Goal: Entertainment & Leisure: Consume media (video, audio)

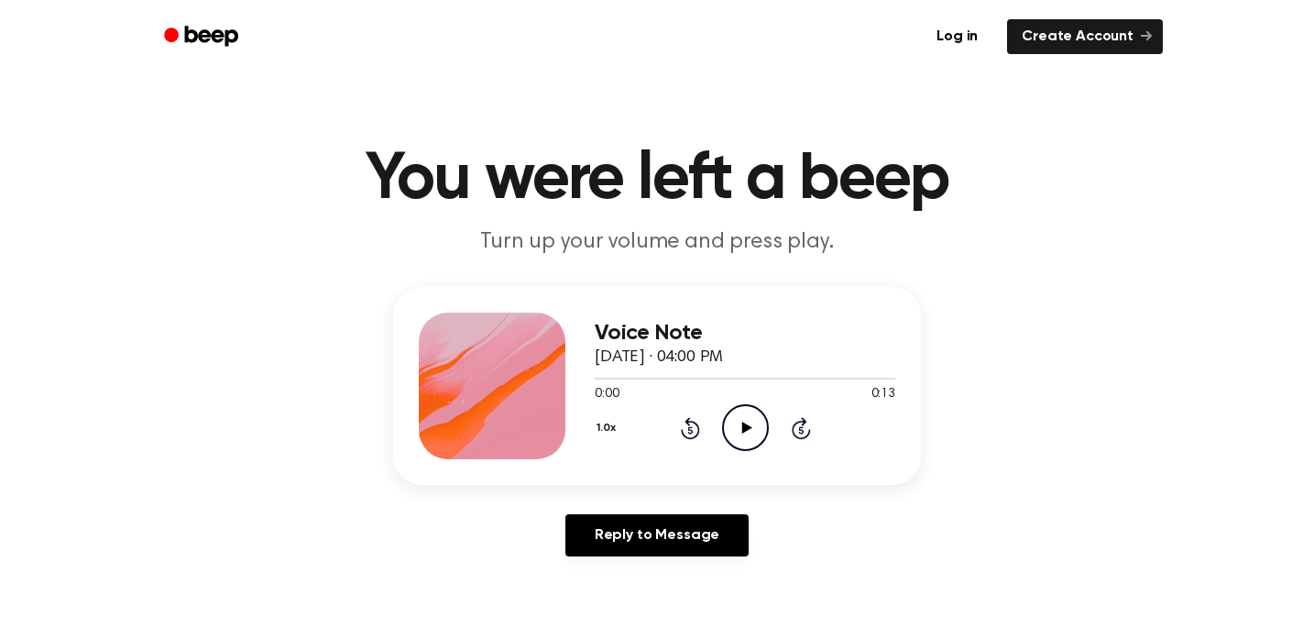
click at [745, 434] on icon "Play Audio" at bounding box center [745, 427] width 47 height 47
click at [763, 427] on icon "Play Audio" at bounding box center [745, 427] width 47 height 47
click at [738, 413] on icon "Play Audio" at bounding box center [745, 427] width 47 height 47
click at [678, 439] on div "1.0x Rewind 5 seconds Play Audio Skip 5 seconds" at bounding box center [745, 427] width 301 height 47
click at [743, 428] on icon at bounding box center [746, 428] width 10 height 12
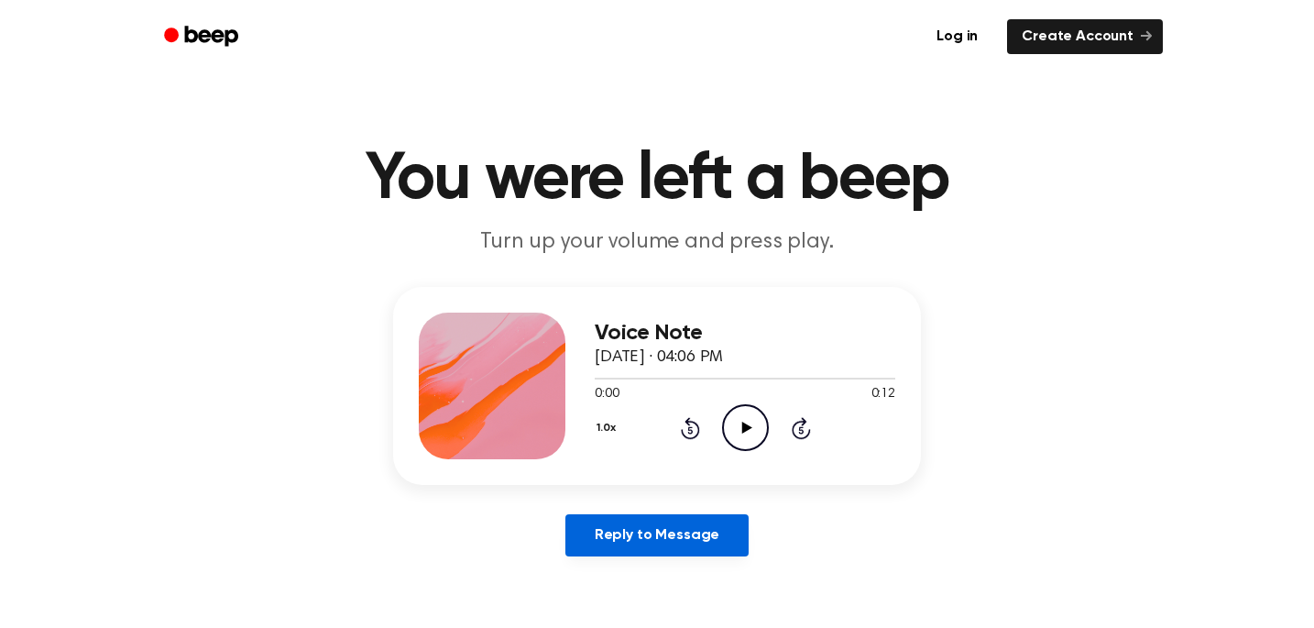
click at [636, 543] on link "Reply to Message" at bounding box center [656, 535] width 183 height 42
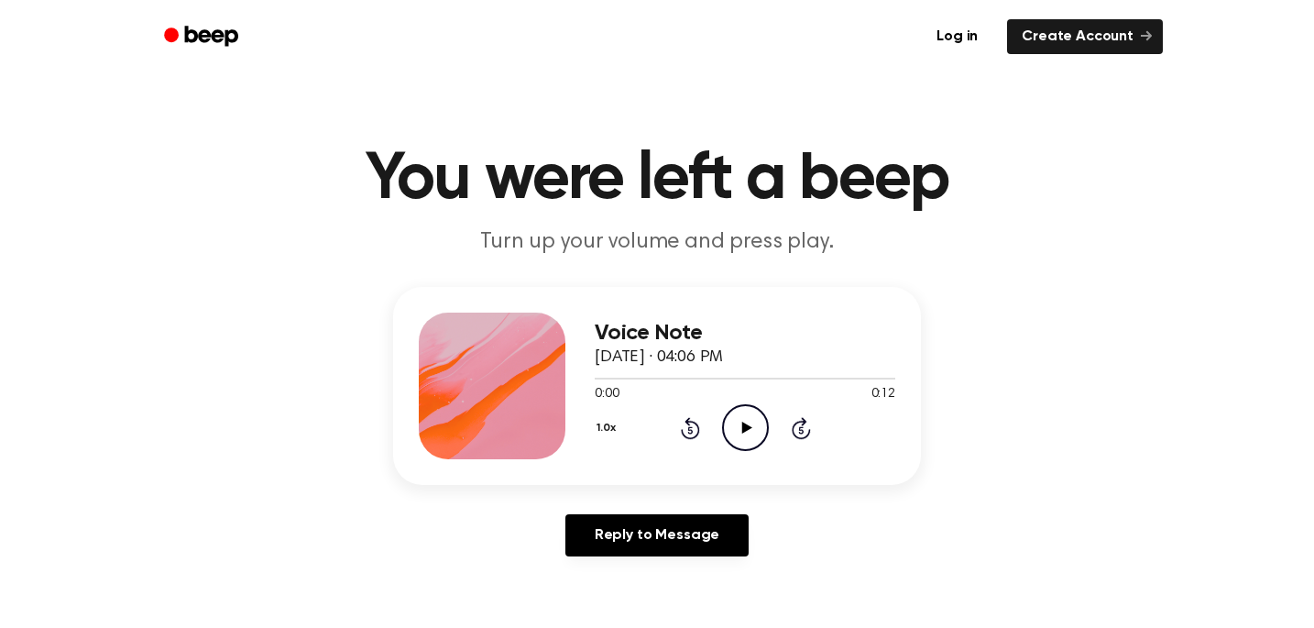
click at [727, 459] on div "Voice Note September 9, 2025 · 04:06 PM 0:00 0:12 Your browser does not support…" at bounding box center [657, 386] width 528 height 198
click at [741, 422] on icon at bounding box center [746, 428] width 10 height 12
click at [756, 422] on icon "Play Audio" at bounding box center [745, 427] width 47 height 47
click at [749, 421] on icon "Play Audio" at bounding box center [745, 426] width 47 height 47
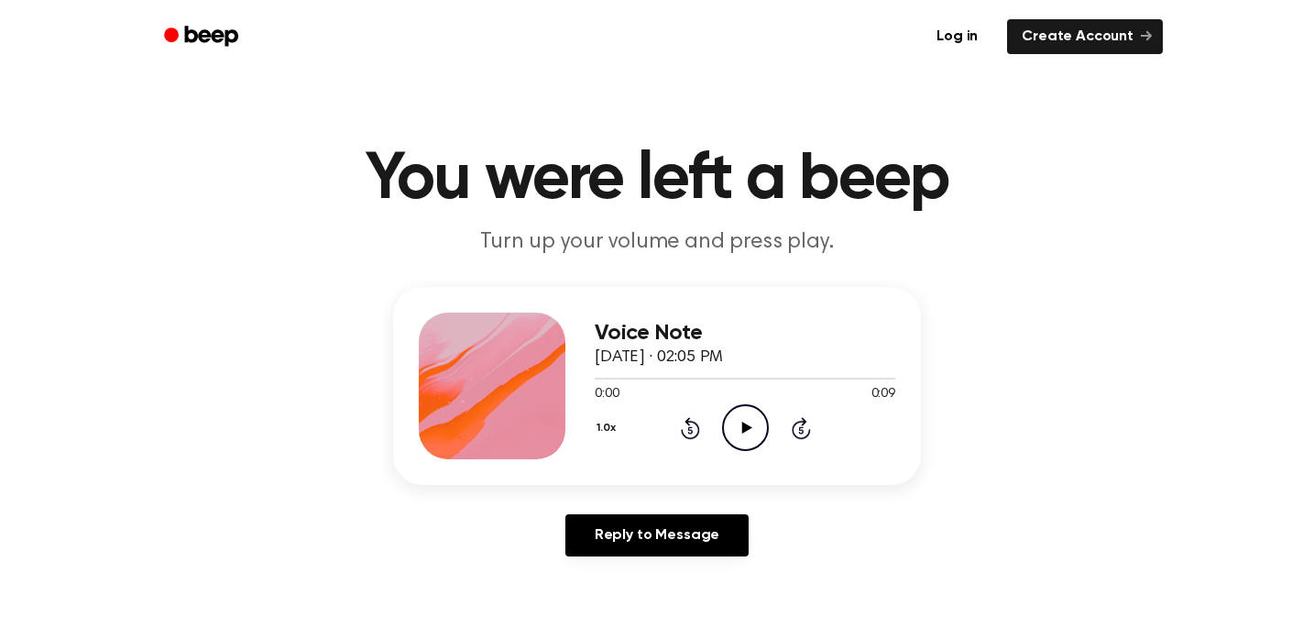
click at [741, 430] on icon "Play Audio" at bounding box center [745, 427] width 47 height 47
click at [741, 428] on icon at bounding box center [745, 428] width 8 height 12
click at [745, 421] on icon "Play Audio" at bounding box center [745, 427] width 47 height 47
click at [748, 423] on icon "Play Audio" at bounding box center [745, 427] width 47 height 47
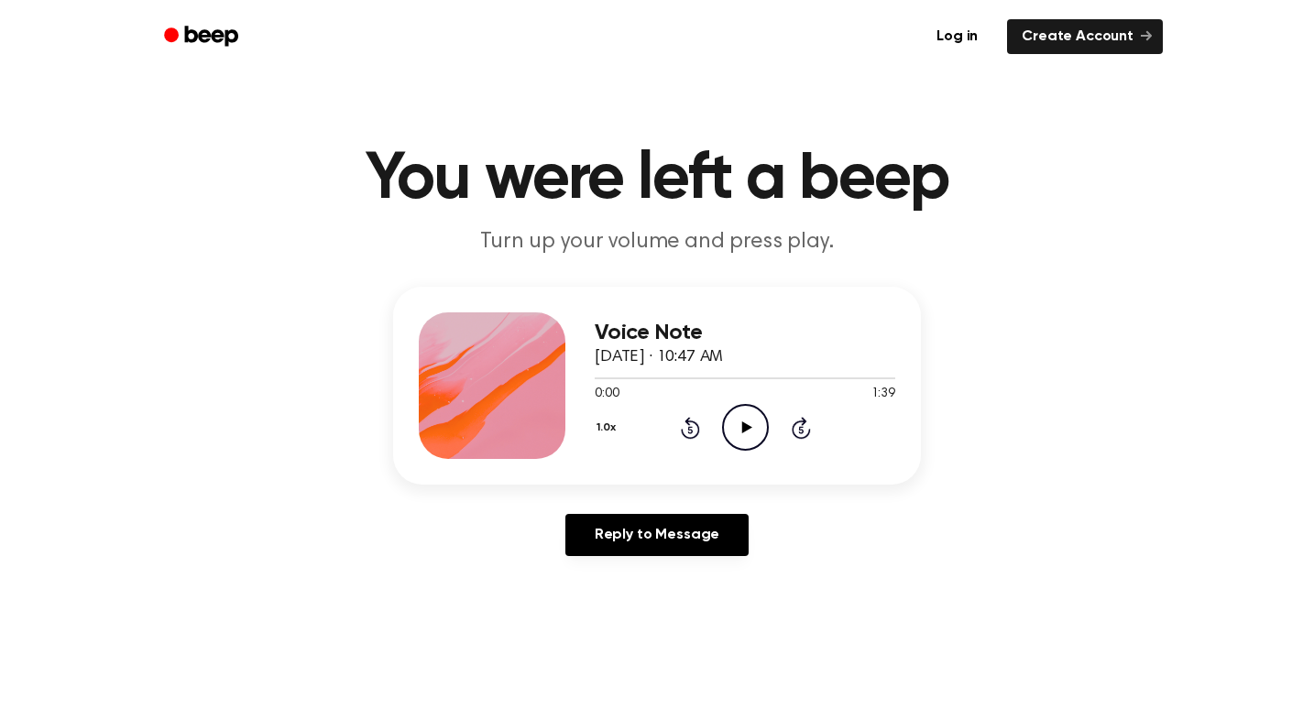
click at [756, 424] on icon "Play Audio" at bounding box center [745, 427] width 47 height 47
click at [756, 424] on icon "Pause Audio" at bounding box center [745, 427] width 47 height 47
click at [740, 423] on icon "Play Audio" at bounding box center [745, 427] width 47 height 47
click at [748, 431] on icon at bounding box center [745, 428] width 8 height 12
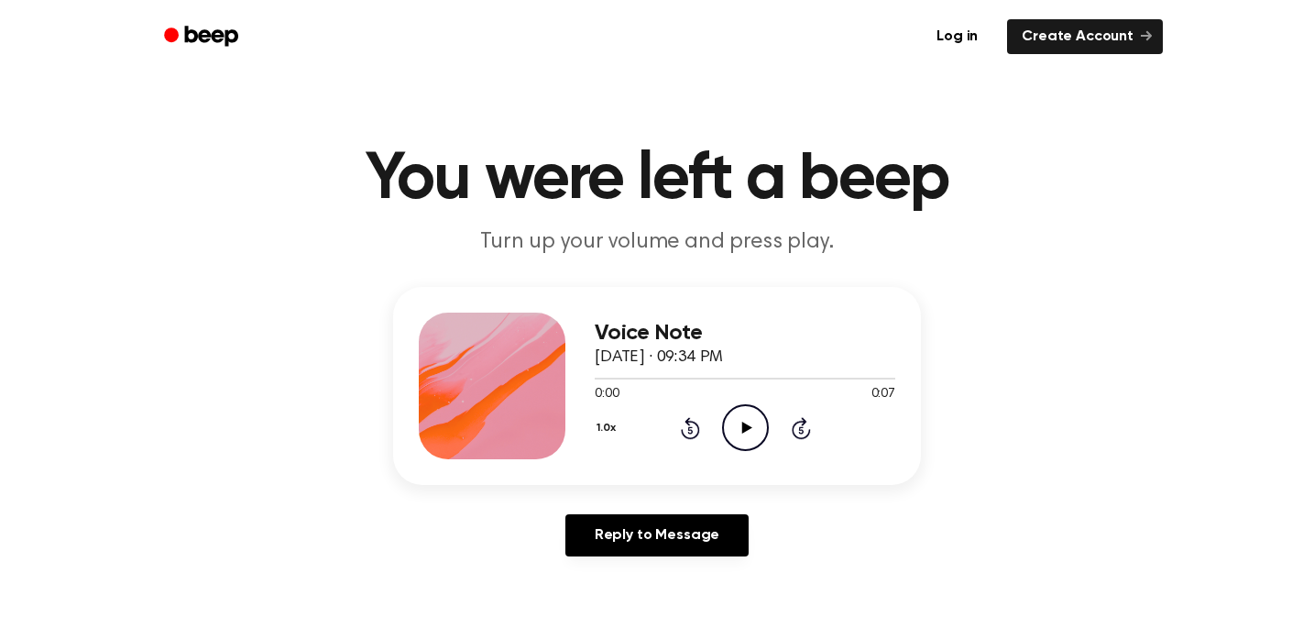
click at [763, 409] on icon "Play Audio" at bounding box center [745, 427] width 47 height 47
click at [751, 433] on icon "Play Audio" at bounding box center [745, 427] width 47 height 47
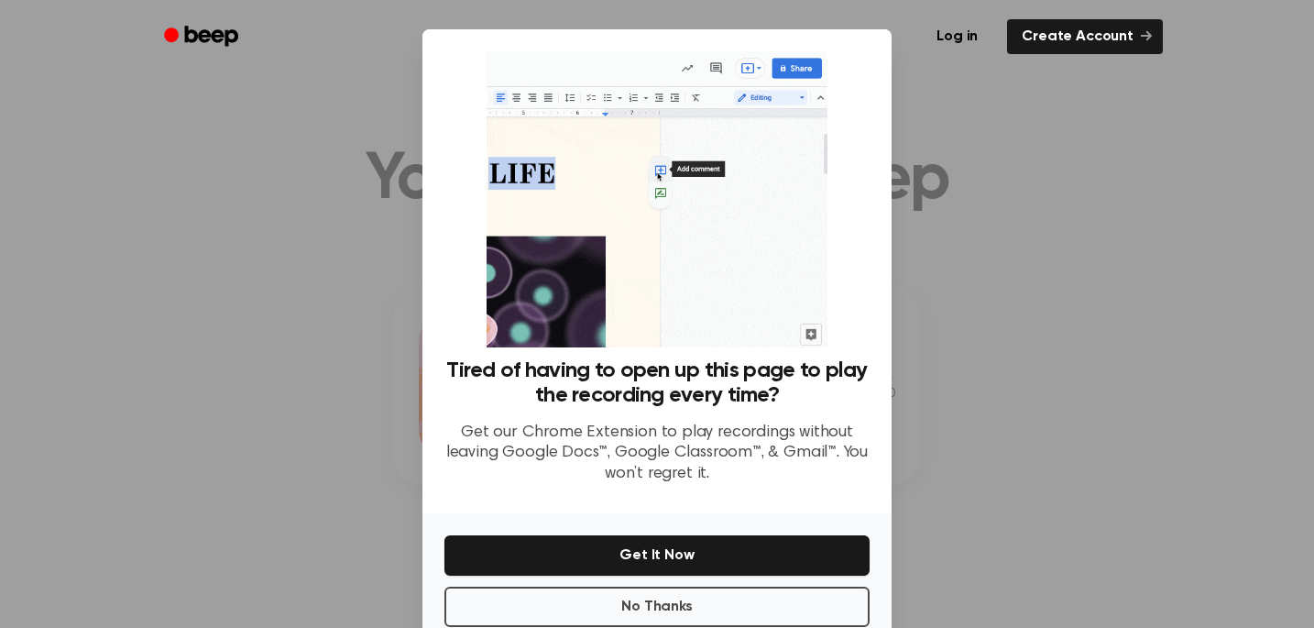
scroll to position [39, 0]
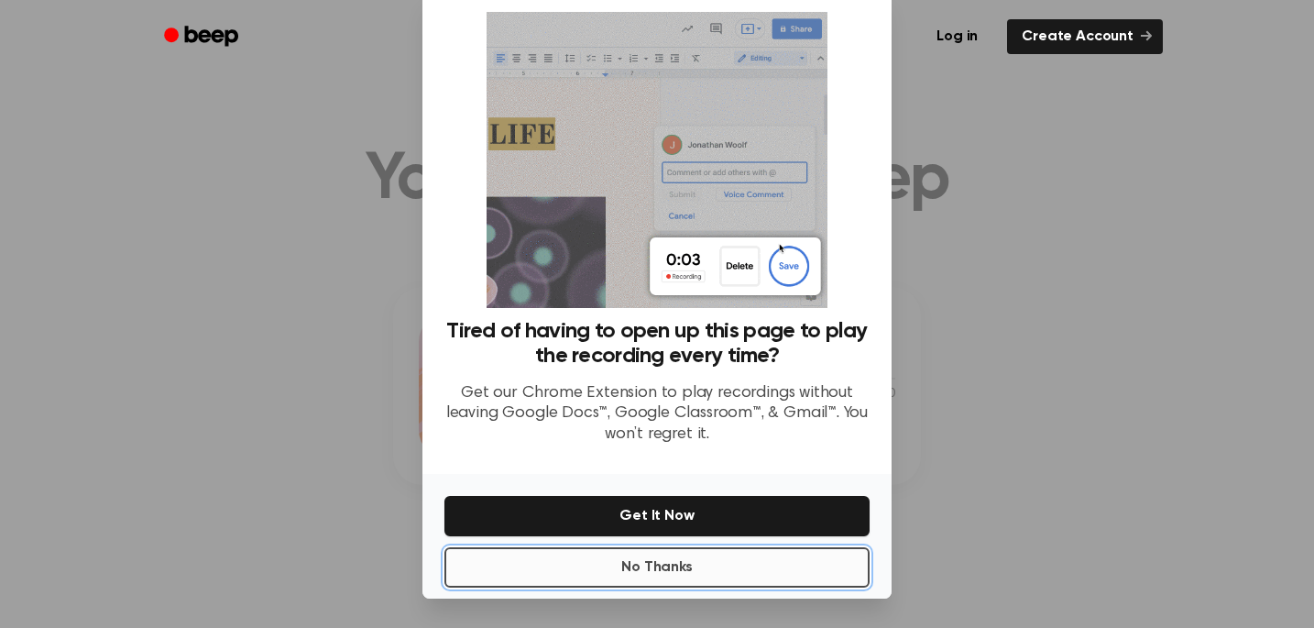
click at [803, 568] on button "No Thanks" at bounding box center [656, 567] width 425 height 40
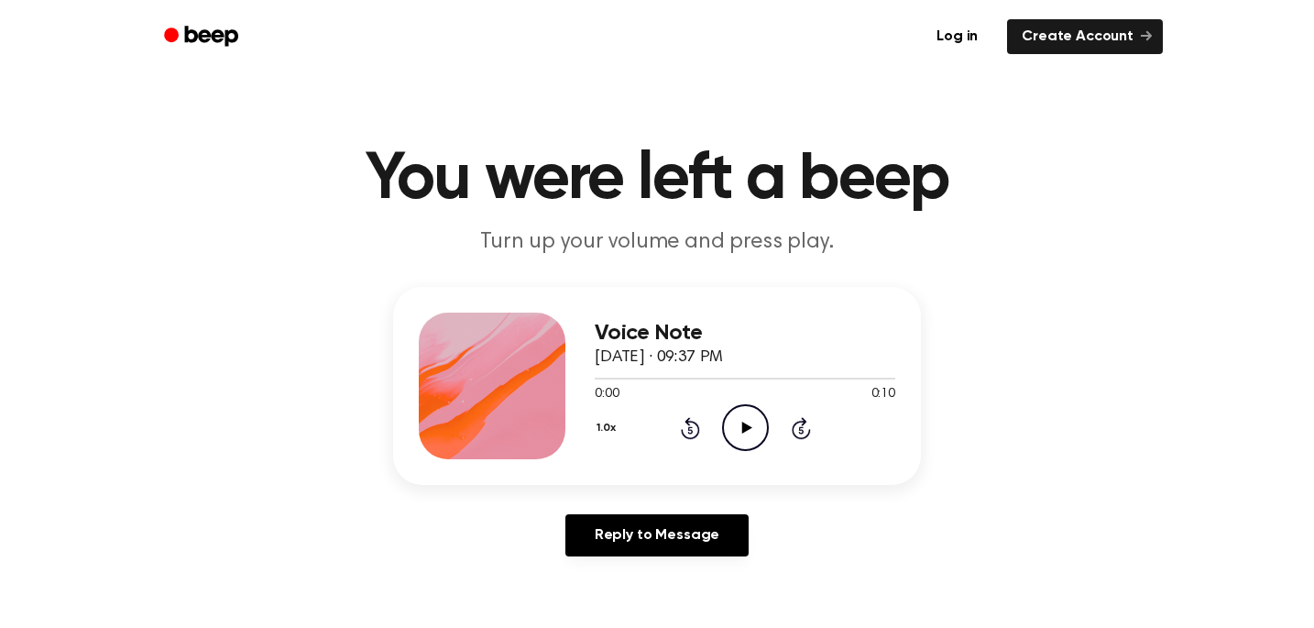
click at [748, 430] on icon "Play Audio" at bounding box center [745, 427] width 47 height 47
click at [741, 432] on icon "Play Audio" at bounding box center [745, 427] width 47 height 47
click at [750, 422] on icon "Play Audio" at bounding box center [745, 427] width 47 height 47
click at [729, 377] on div at bounding box center [745, 377] width 301 height 15
click at [749, 426] on icon at bounding box center [746, 428] width 10 height 12
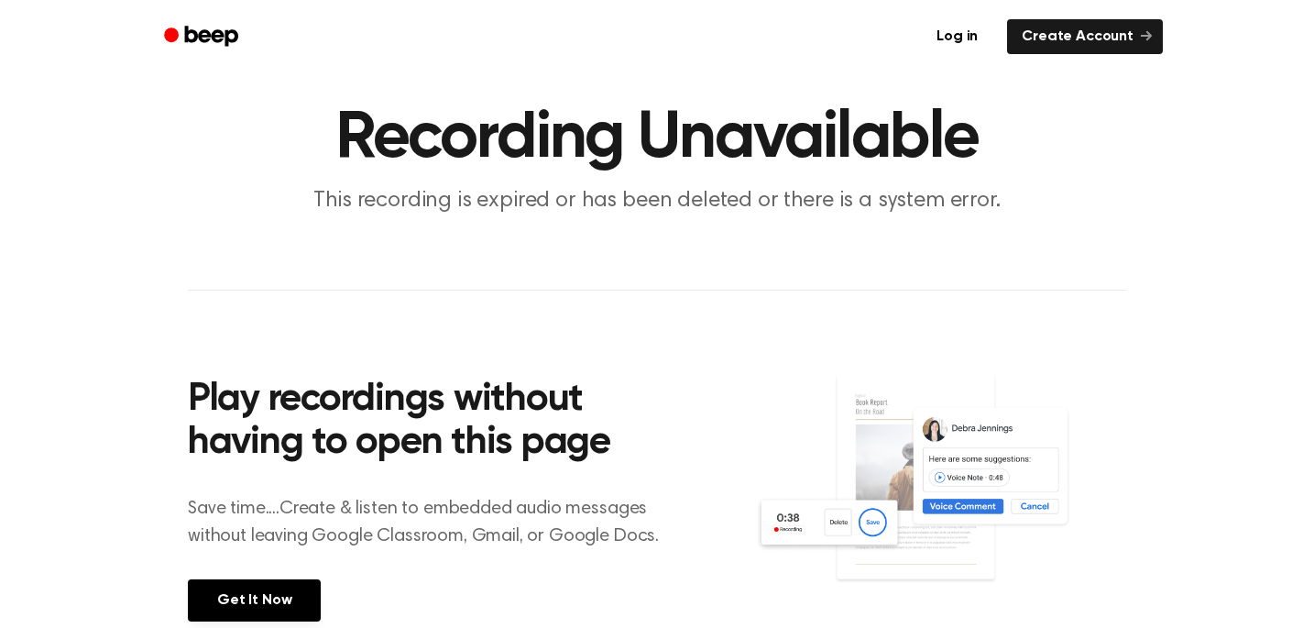
scroll to position [38, 0]
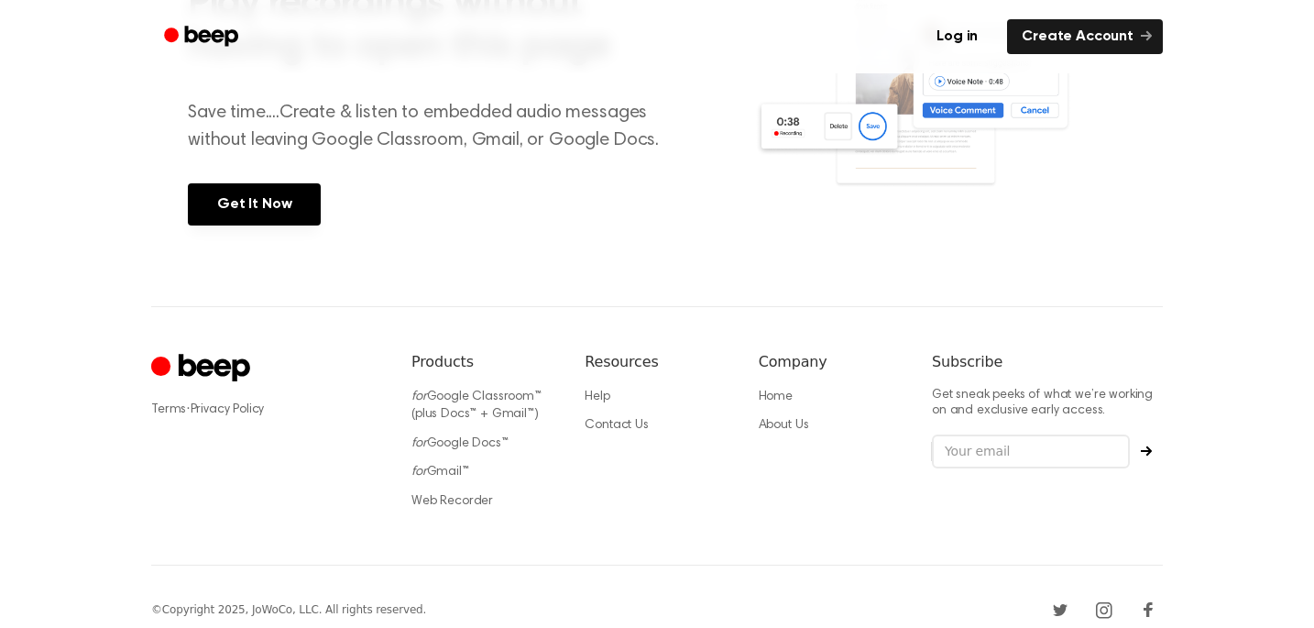
scroll to position [465, 0]
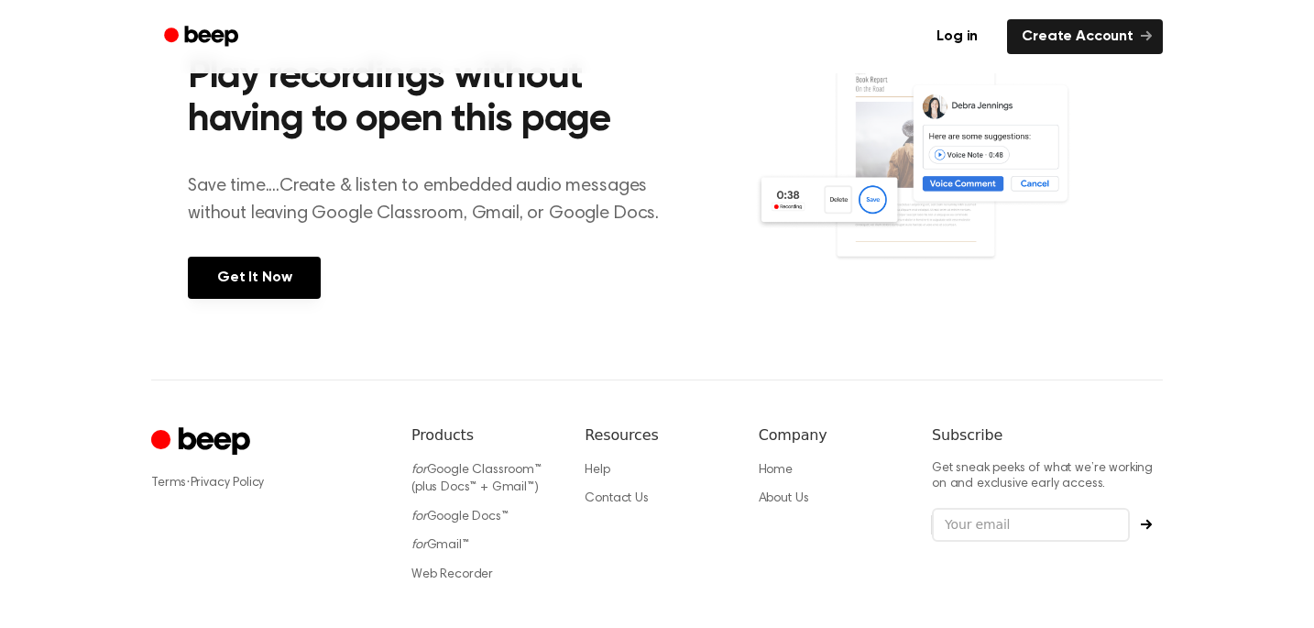
scroll to position [371, 0]
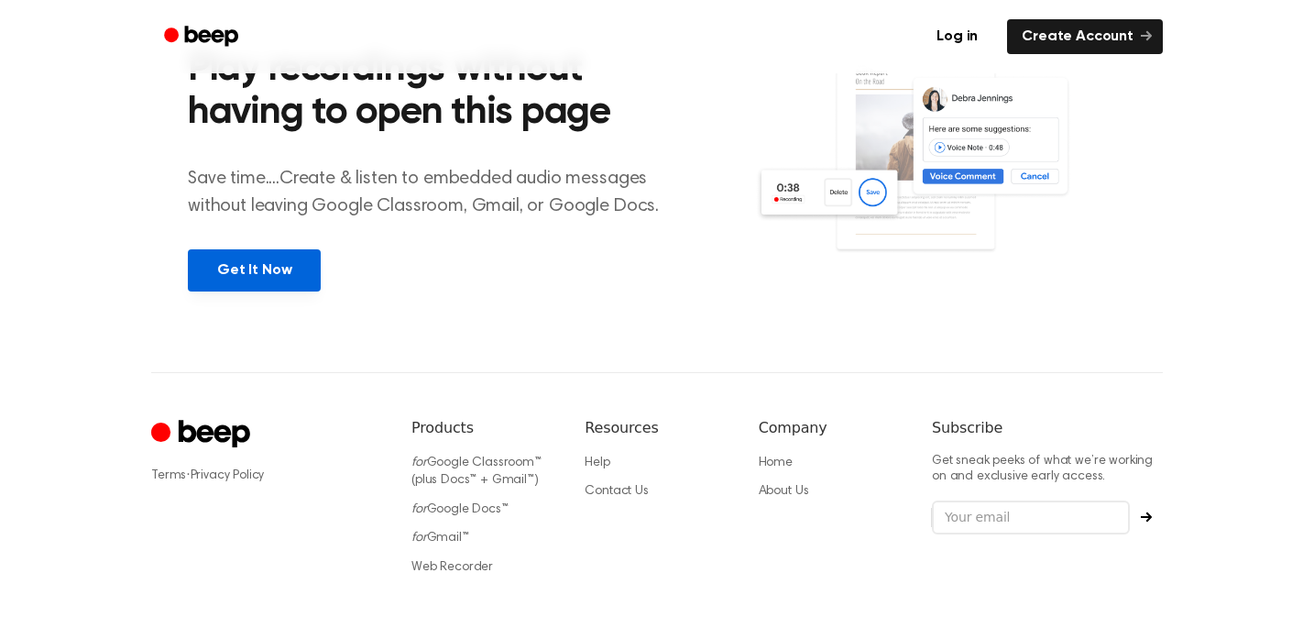
click at [231, 263] on link "Get It Now" at bounding box center [254, 270] width 133 height 42
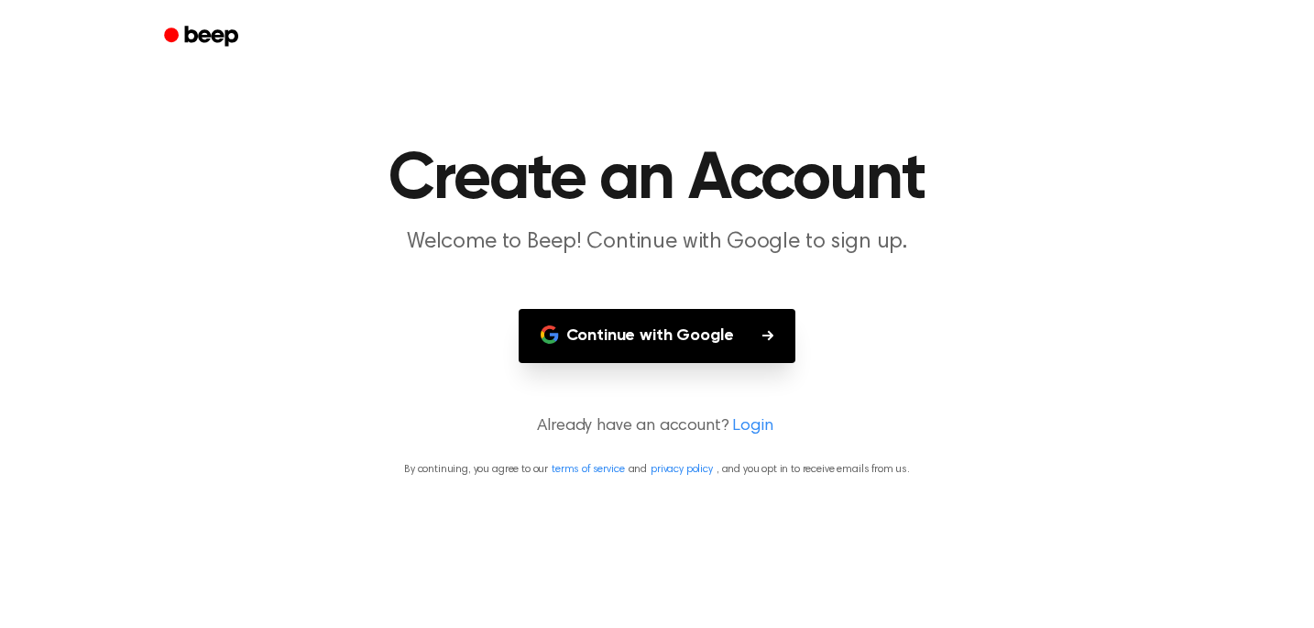
click at [631, 341] on button "Continue with Google" at bounding box center [658, 336] width 278 height 54
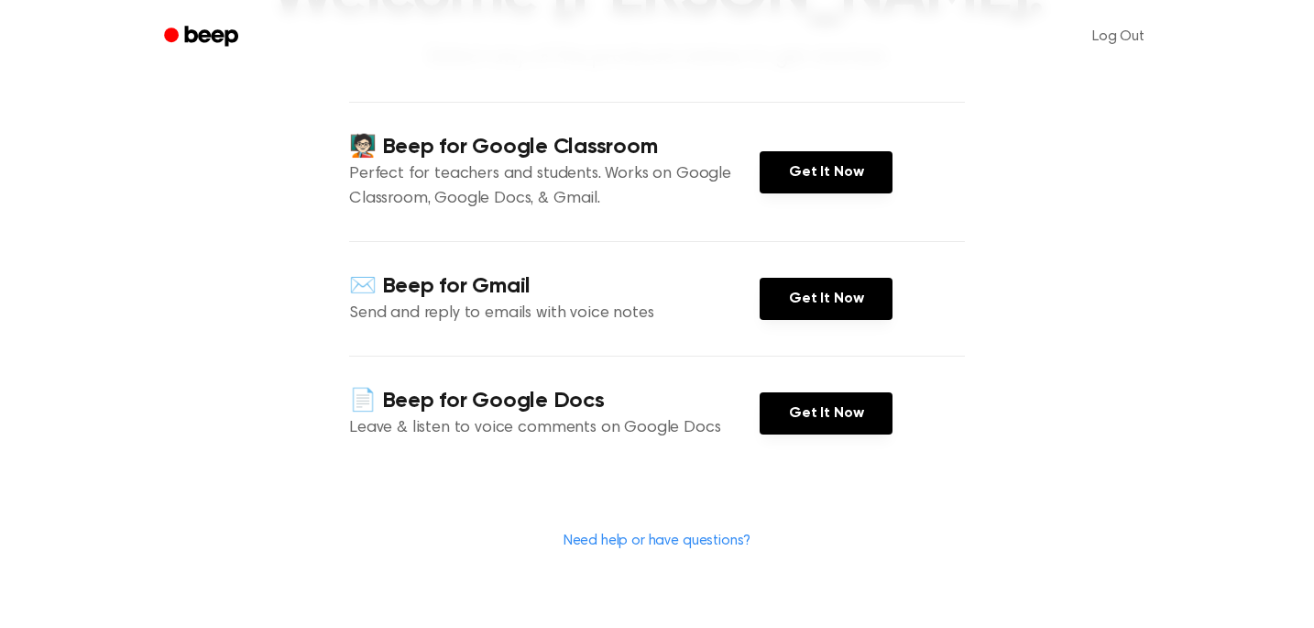
scroll to position [186, 0]
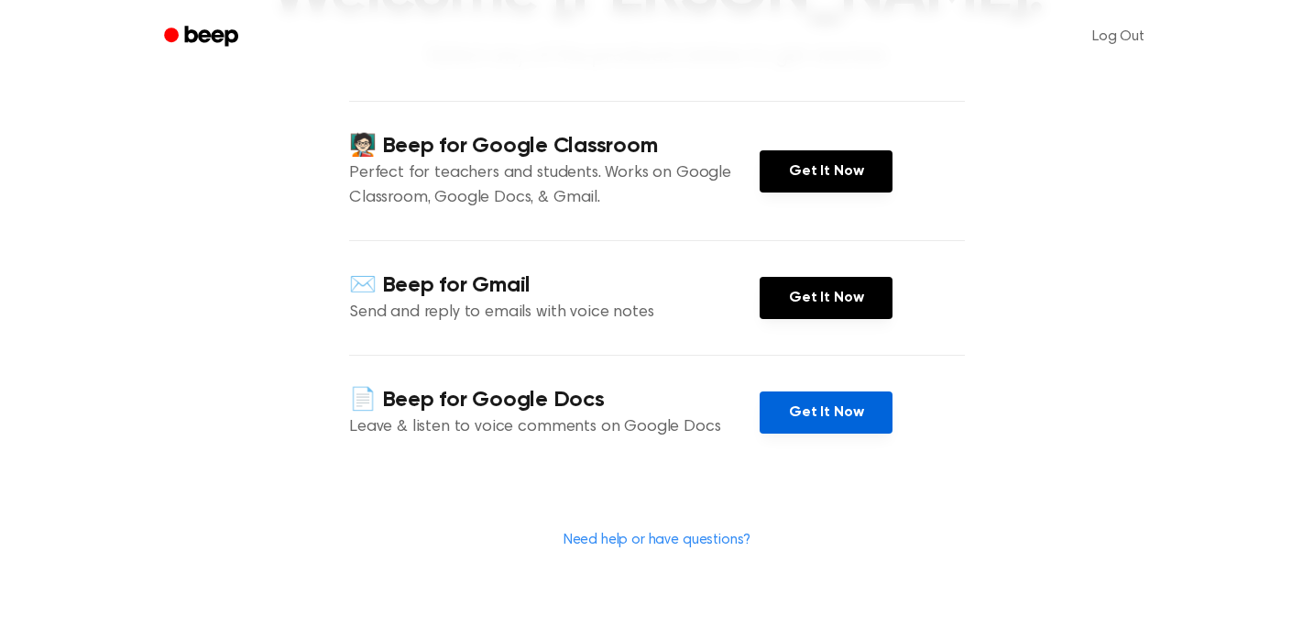
click at [786, 418] on link "Get It Now" at bounding box center [826, 412] width 133 height 42
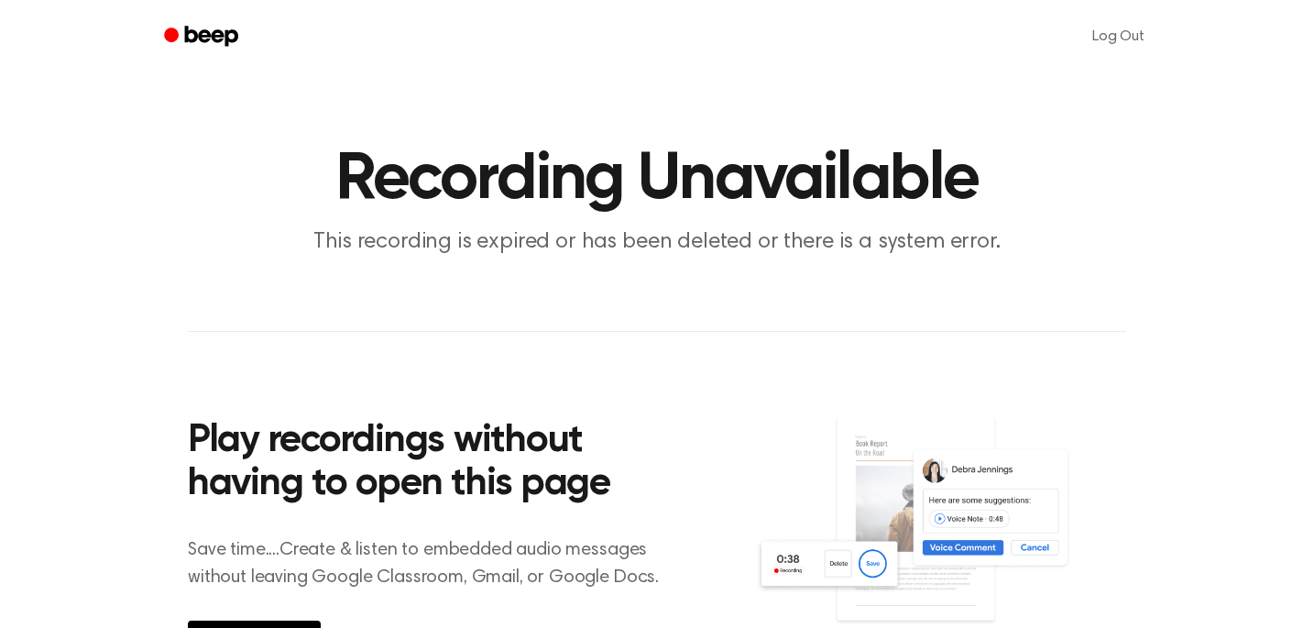
click at [209, 33] on icon "Beep" at bounding box center [211, 36] width 53 height 20
